Goal: Check status: Check status

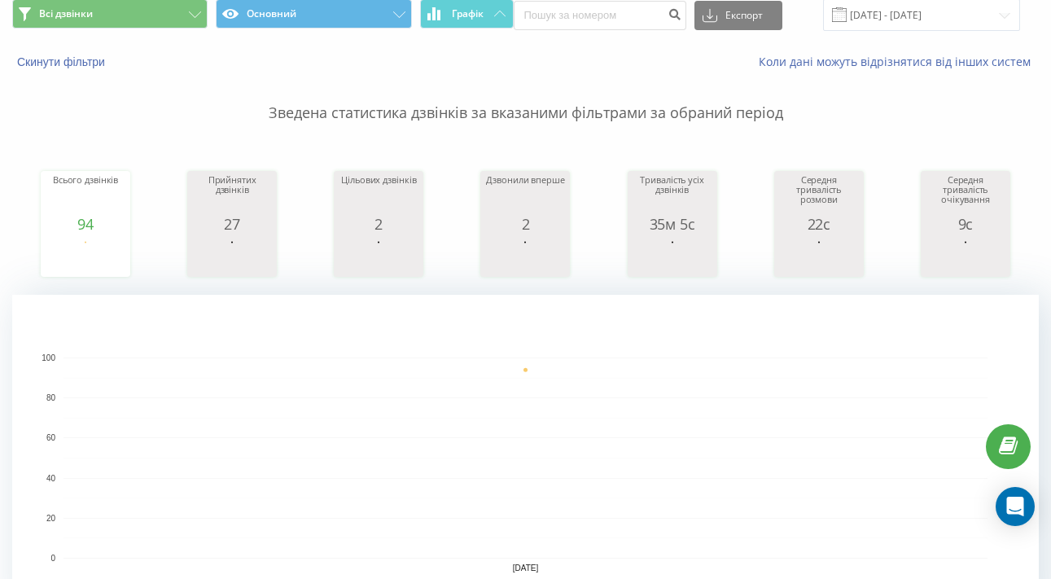
scroll to position [62, 0]
click at [966, 25] on input "18.08.2025 - 18.08.2025" at bounding box center [921, 15] width 197 height 32
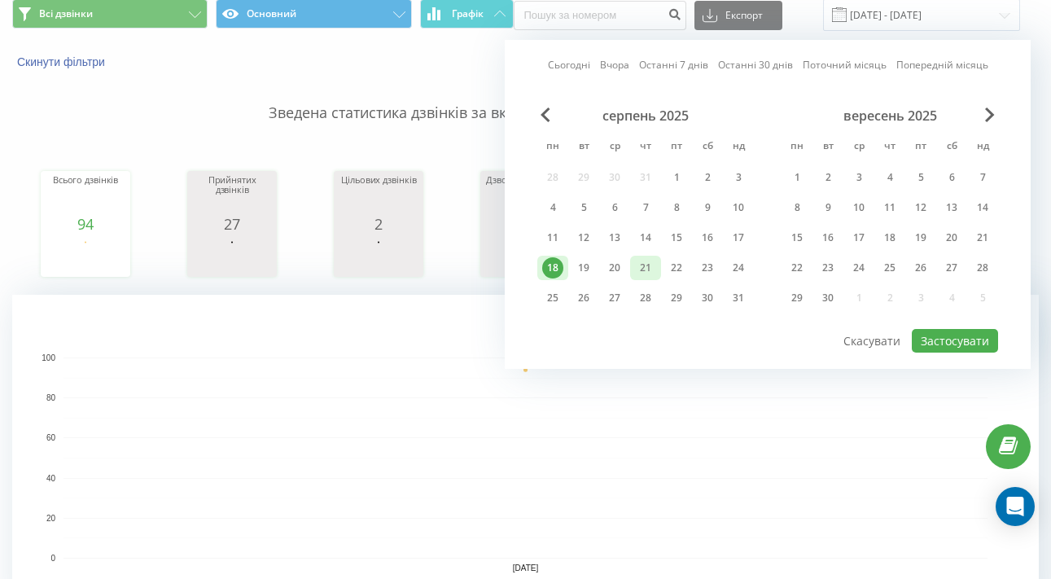
click at [643, 279] on div "21" at bounding box center [645, 267] width 21 height 21
click at [961, 353] on button "Застосувати" at bounding box center [955, 341] width 86 height 24
type input "[DATE] - [DATE]"
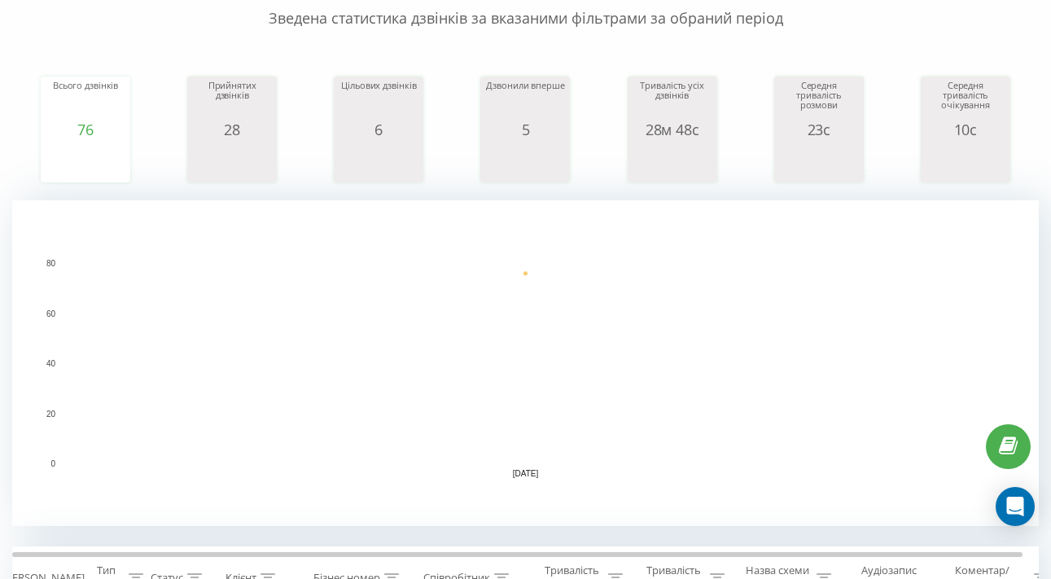
scroll to position [316, 0]
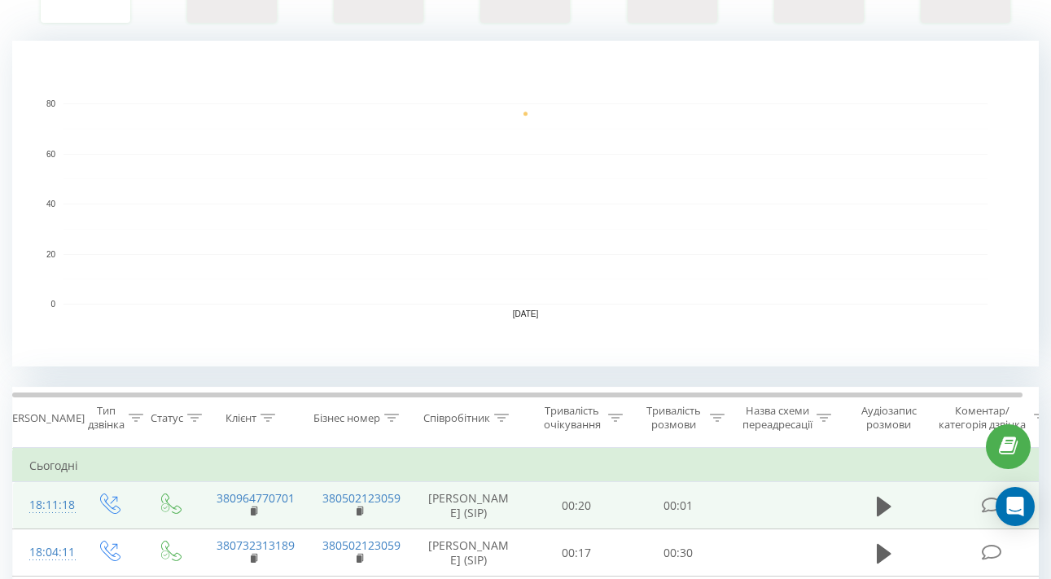
click at [261, 528] on td "380964770701" at bounding box center [253, 505] width 106 height 47
click at [257, 514] on icon at bounding box center [255, 510] width 6 height 7
